Goal: Book appointment/travel/reservation

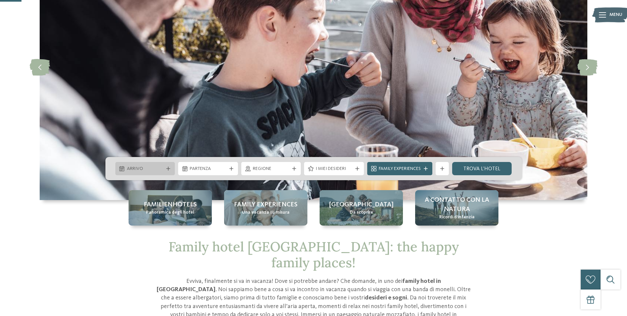
click at [169, 167] on icon at bounding box center [168, 168] width 4 height 4
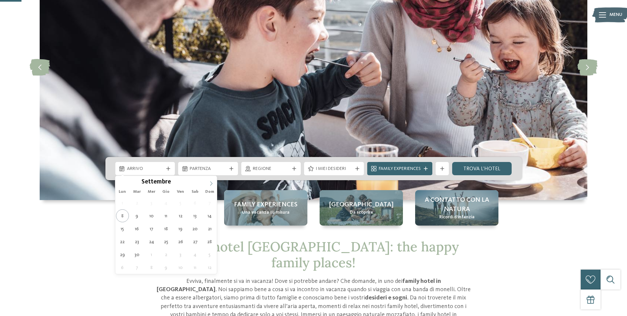
click at [209, 182] on icon at bounding box center [211, 183] width 5 height 5
type input "****"
click at [209, 182] on icon at bounding box center [211, 183] width 5 height 5
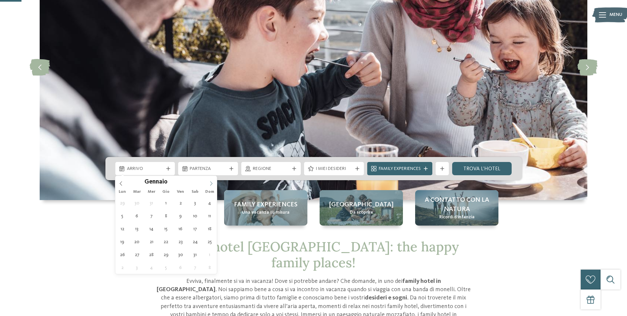
click at [209, 182] on icon at bounding box center [211, 183] width 5 height 5
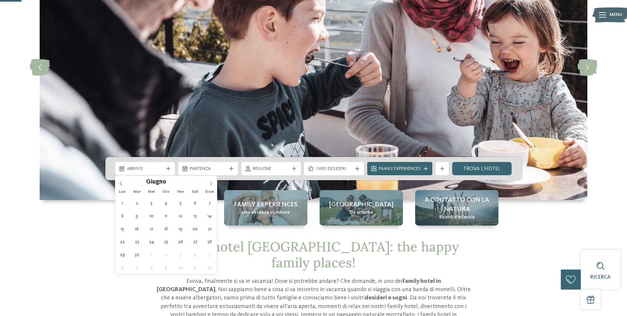
click at [209, 182] on icon at bounding box center [211, 183] width 5 height 5
type div "[DATE]"
type input "****"
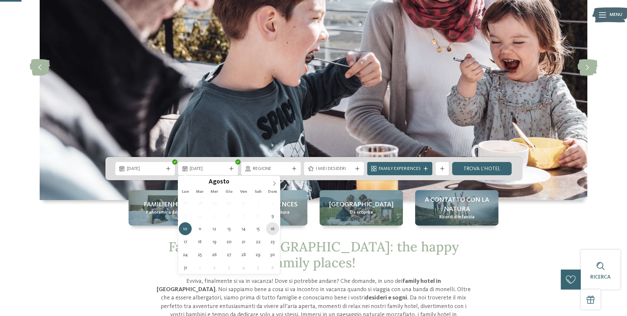
type div "[DATE]"
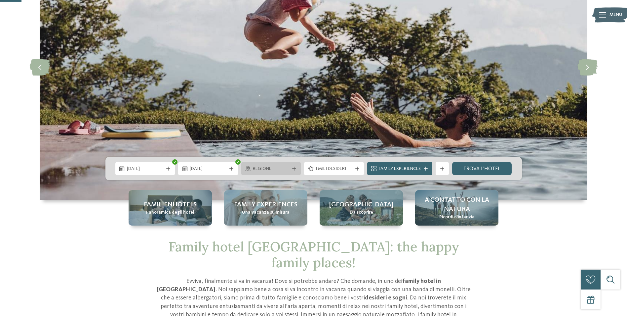
click at [299, 166] on div "Regione" at bounding box center [271, 168] width 60 height 13
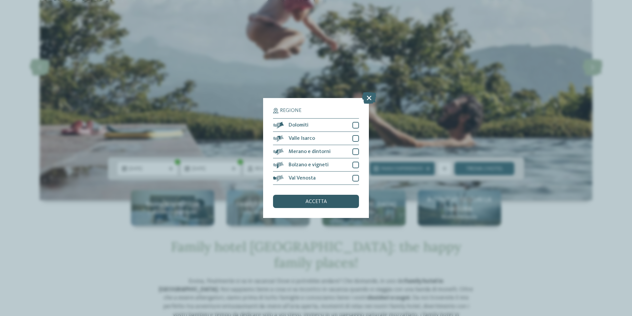
click at [305, 204] on div "accetta" at bounding box center [316, 200] width 86 height 13
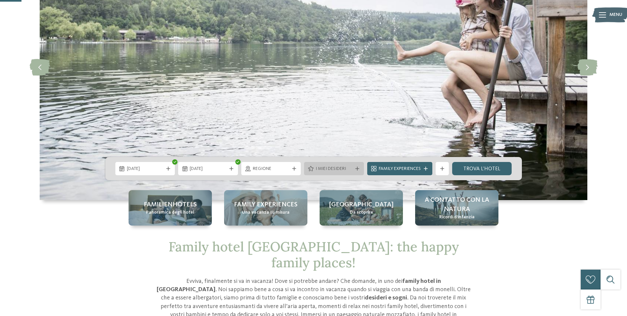
click at [330, 169] on span "I miei desideri" at bounding box center [334, 168] width 37 height 7
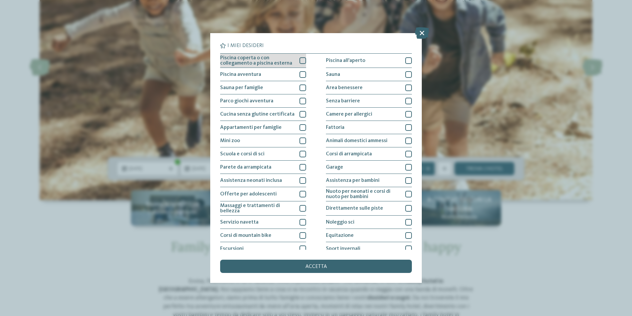
click at [301, 59] on div at bounding box center [303, 60] width 7 height 7
click at [300, 73] on div at bounding box center [303, 74] width 7 height 7
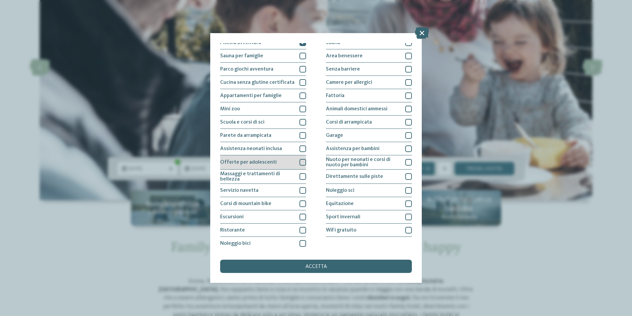
scroll to position [32, 0]
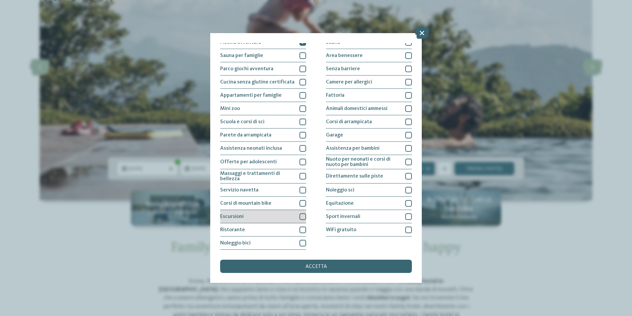
click at [300, 214] on div at bounding box center [303, 216] width 7 height 7
click at [301, 229] on div at bounding box center [303, 229] width 7 height 7
click at [301, 242] on div at bounding box center [303, 242] width 7 height 7
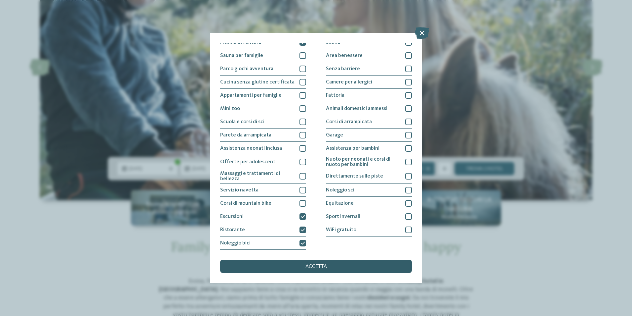
click at [324, 265] on span "accetta" at bounding box center [317, 266] width 22 height 5
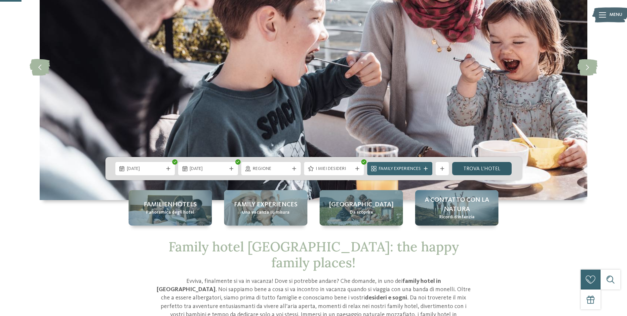
click at [463, 167] on link "trova l’hotel" at bounding box center [483, 168] width 60 height 13
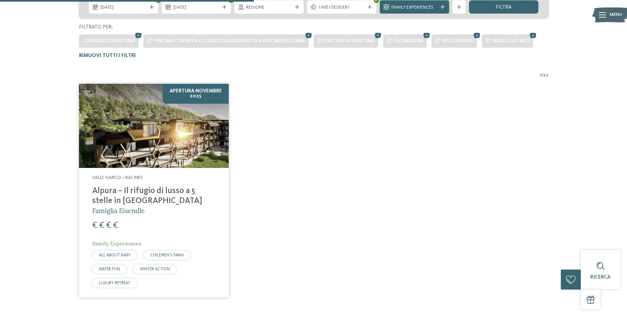
scroll to position [17, 0]
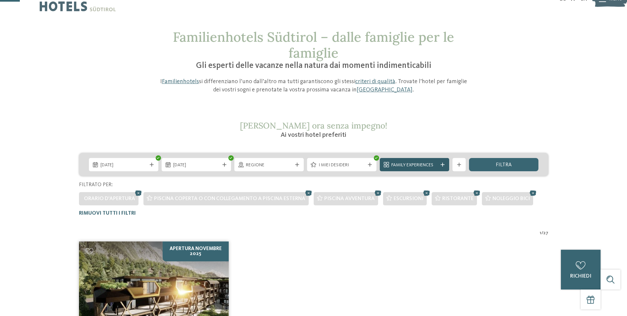
click at [441, 167] on div "Family Experiences" at bounding box center [414, 164] width 69 height 13
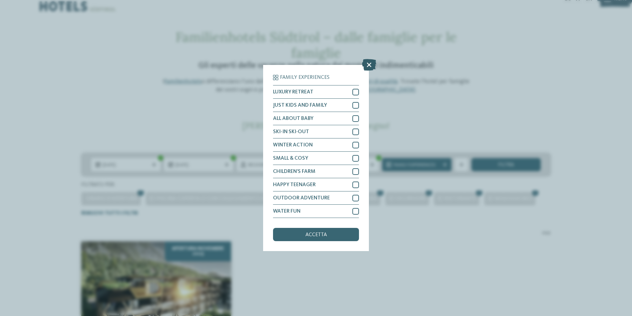
click at [372, 61] on icon at bounding box center [369, 65] width 14 height 12
